Goal: Check status: Check status

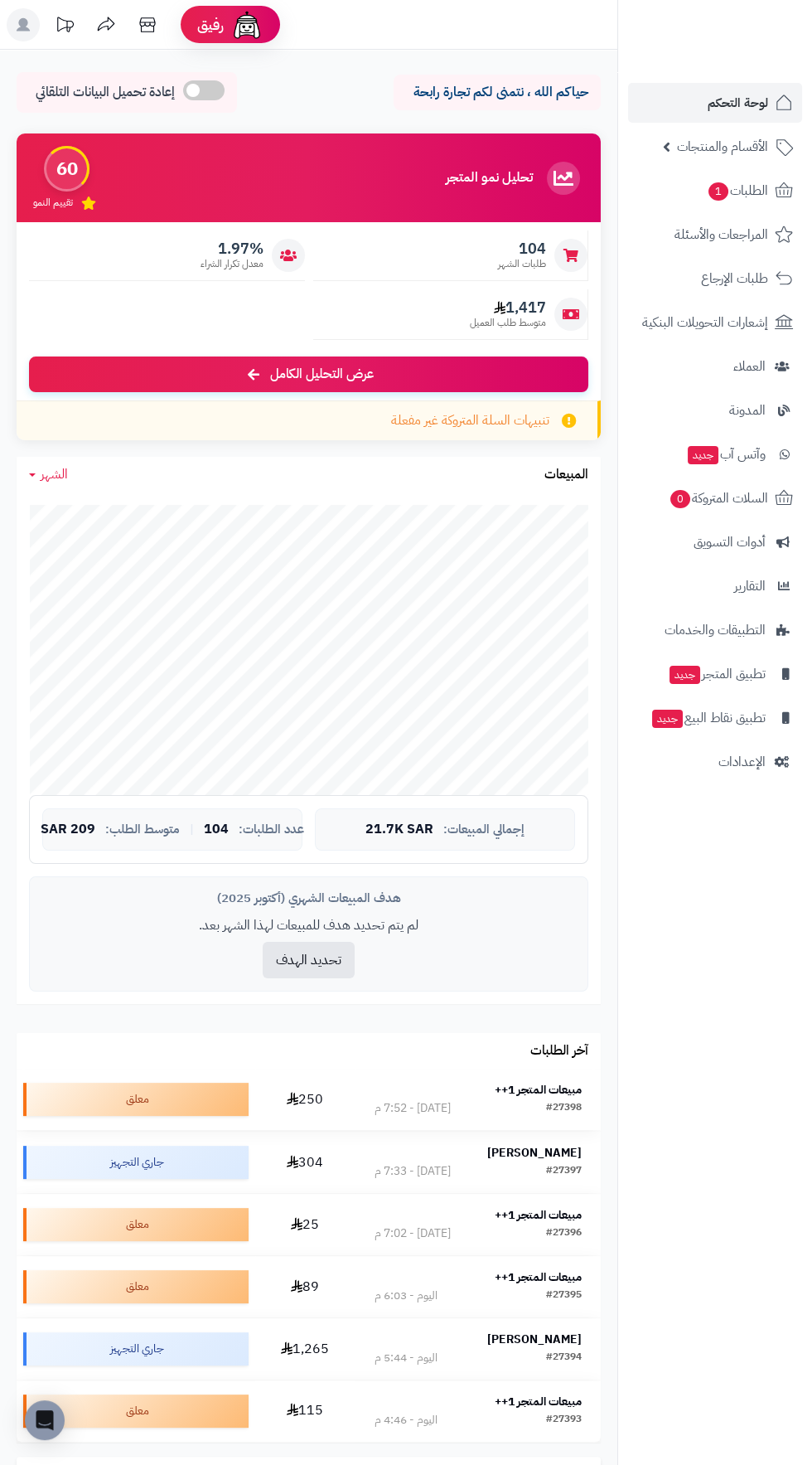
click at [552, 1088] on strong "مبيعات المتجر 1++" at bounding box center [538, 1090] width 87 height 17
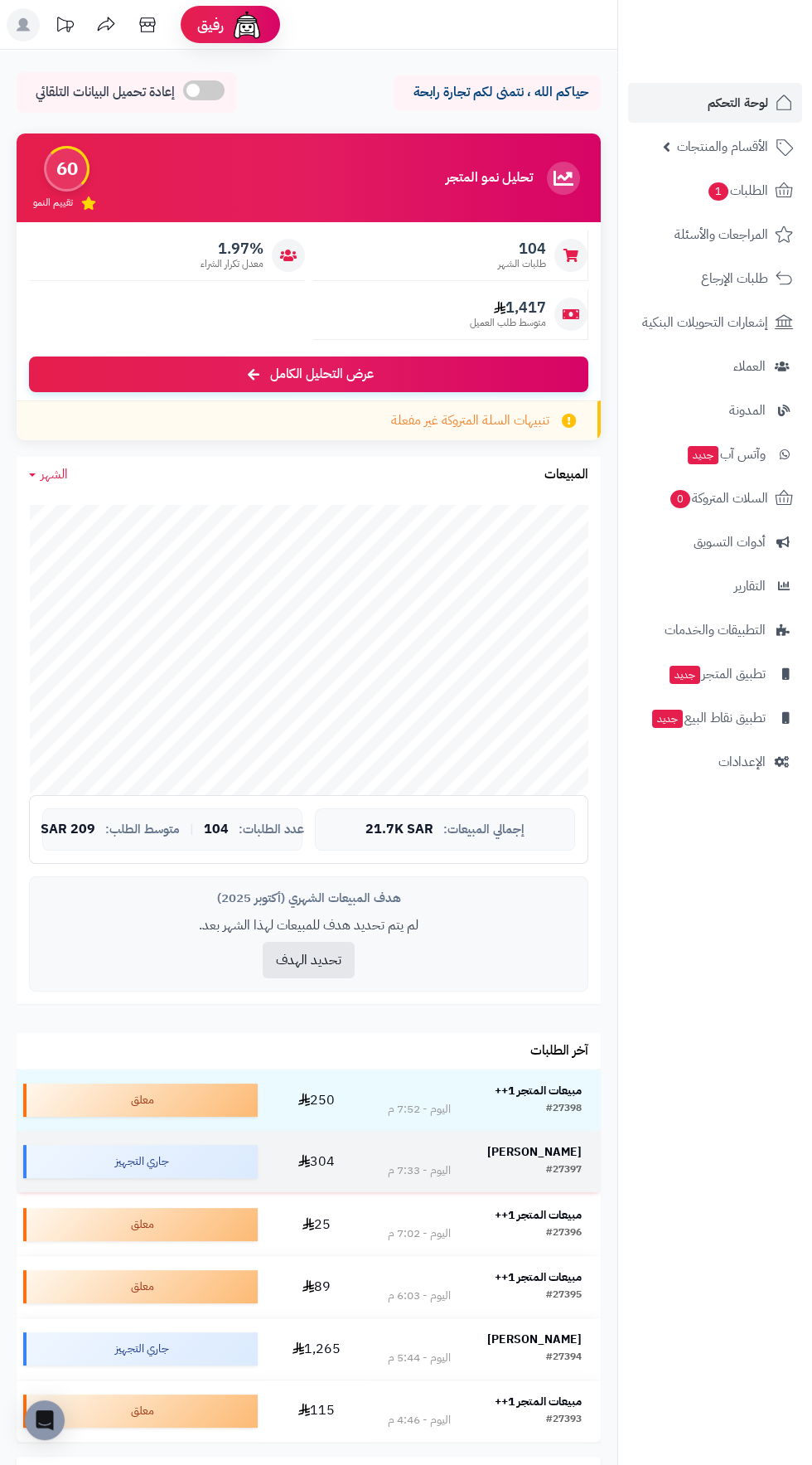
click at [563, 1159] on strong "[PERSON_NAME]" at bounding box center [535, 1152] width 95 height 17
